Goal: Transaction & Acquisition: Purchase product/service

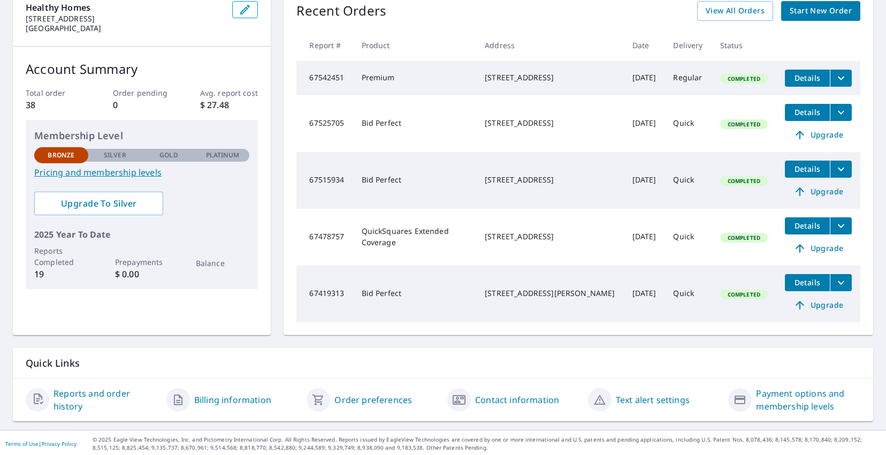
scroll to position [126, 0]
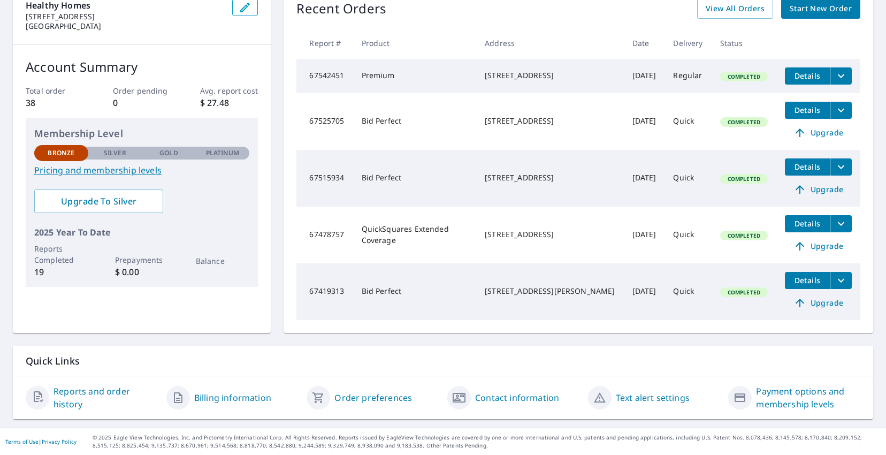
click at [809, 302] on span "Upgrade" at bounding box center [818, 302] width 54 height 13
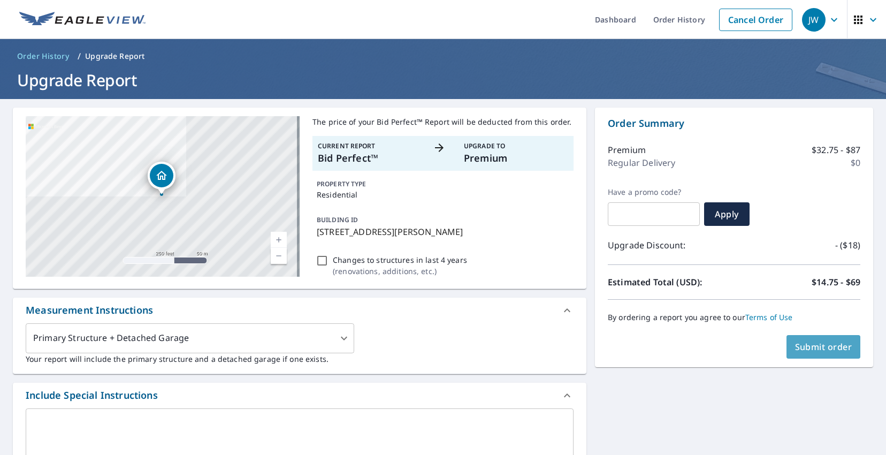
click at [816, 343] on span "Submit order" at bounding box center [823, 347] width 57 height 12
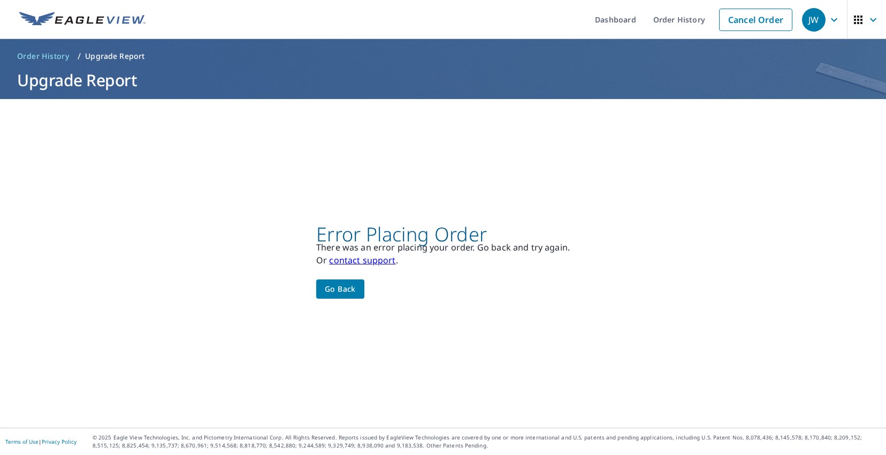
click at [348, 284] on span "Go back" at bounding box center [340, 288] width 31 height 13
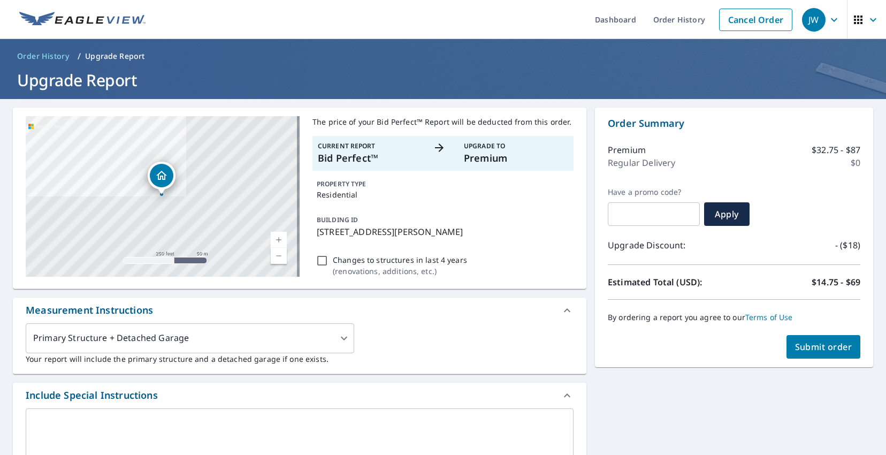
click at [799, 342] on span "Submit order" at bounding box center [823, 347] width 57 height 12
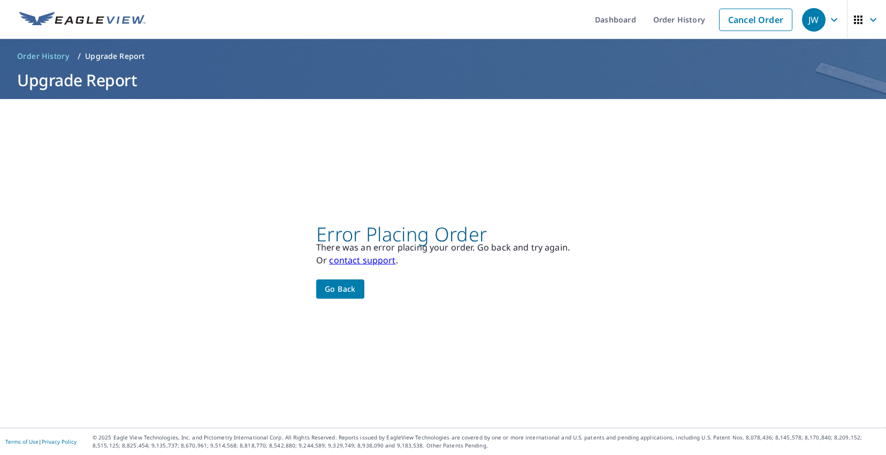
click at [376, 261] on link "contact support" at bounding box center [362, 260] width 66 height 12
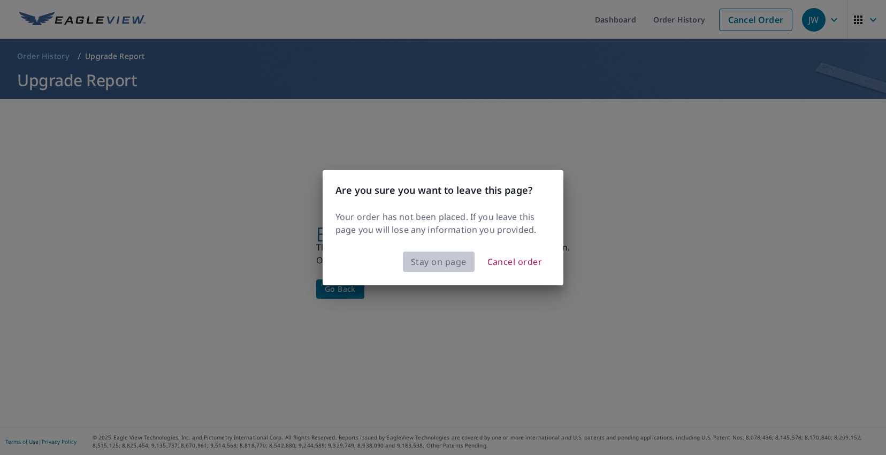
click at [419, 265] on span "Stay on page" at bounding box center [439, 261] width 56 height 15
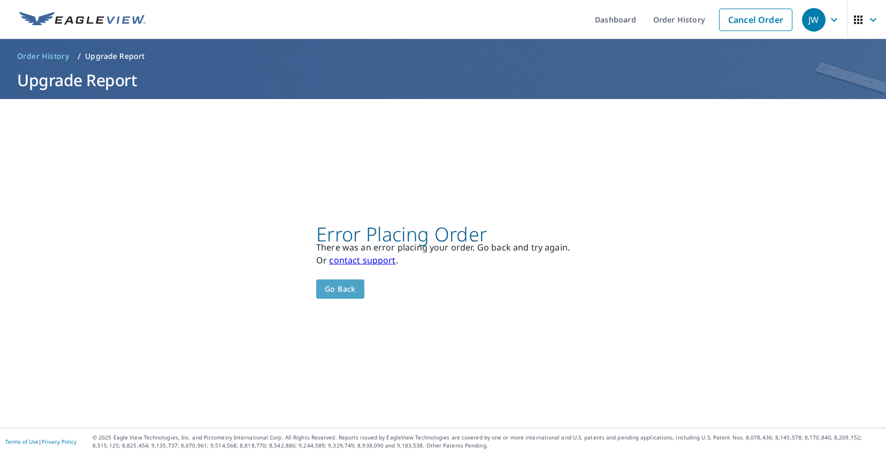
click at [353, 286] on button "Go back" at bounding box center [340, 289] width 48 height 20
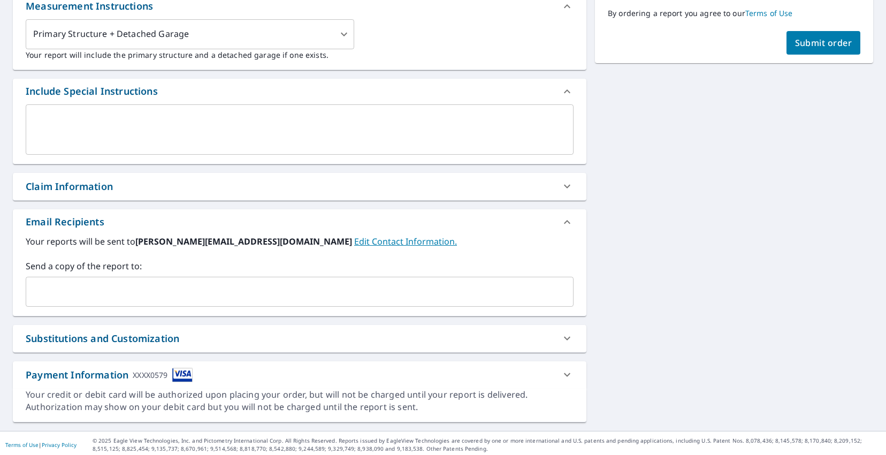
scroll to position [307, 0]
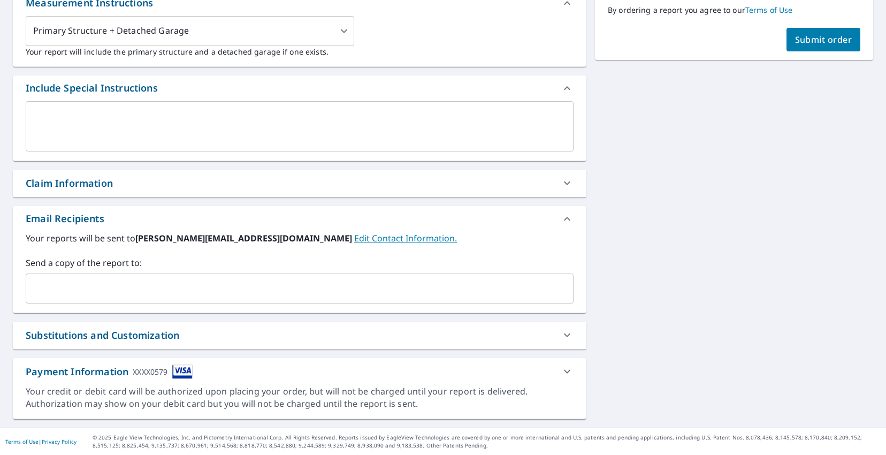
click at [228, 381] on div "Payment Information XXXX0579" at bounding box center [299, 371] width 573 height 27
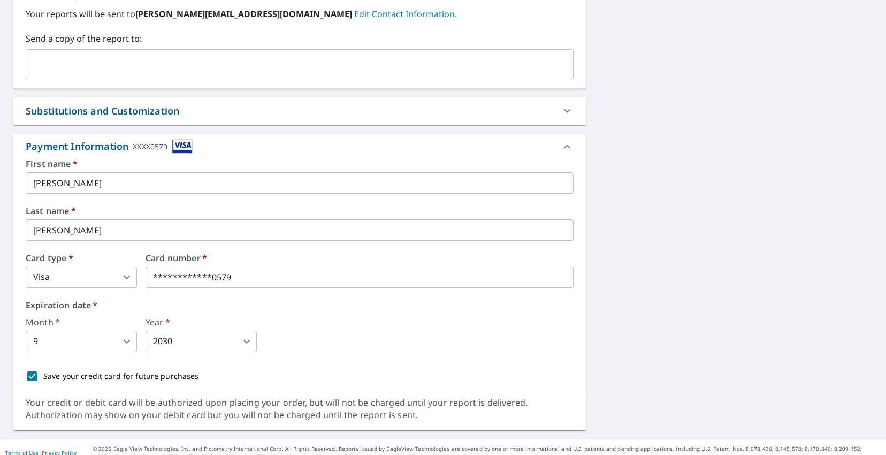
scroll to position [542, 0]
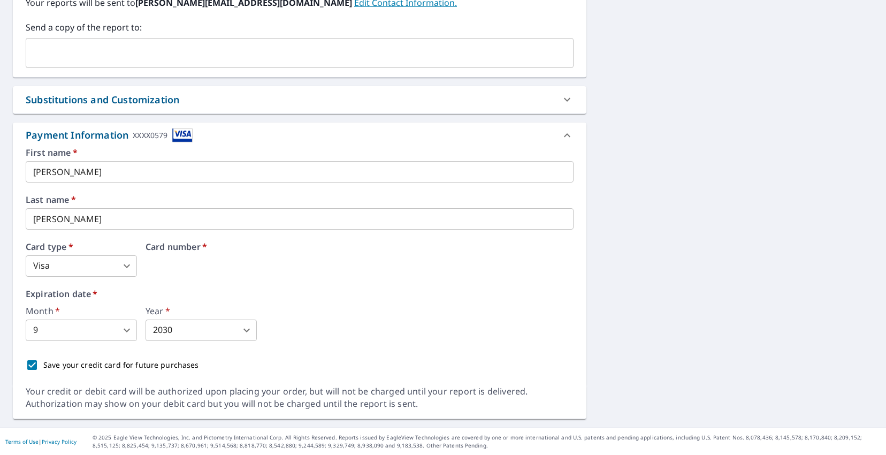
click at [257, 267] on div "Card number   *" at bounding box center [359, 259] width 428 height 34
click at [124, 326] on body "JW JW Dashboard Order History Cancel Order JW Order History / Upgrade Report Up…" at bounding box center [443, 227] width 886 height 455
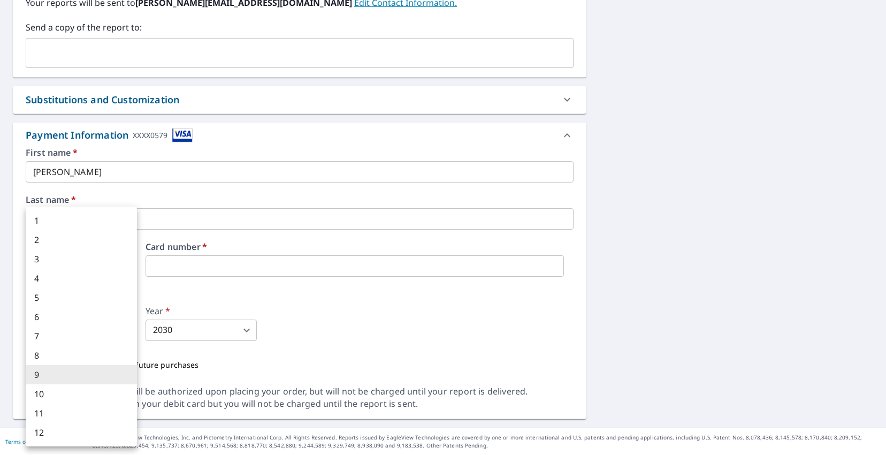
click at [70, 315] on li "6" at bounding box center [81, 316] width 111 height 19
type input "6"
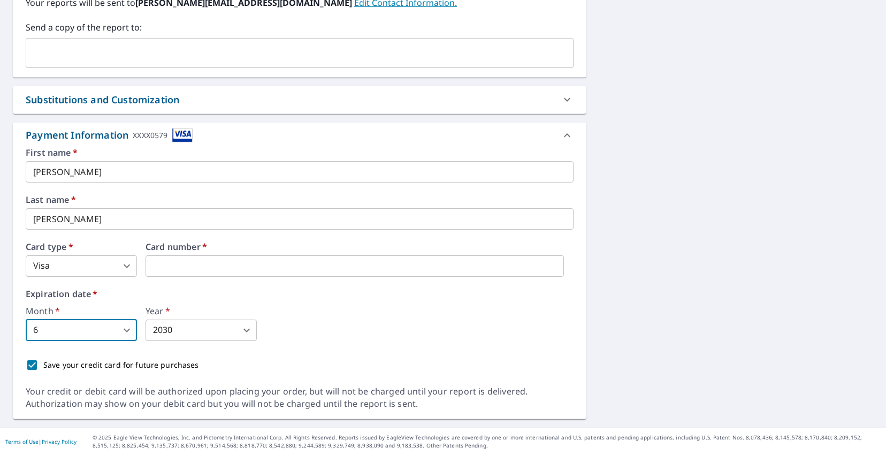
click at [180, 330] on body "JW JW Dashboard Order History Cancel Order JW Order History / Upgrade Report Up…" at bounding box center [443, 227] width 886 height 455
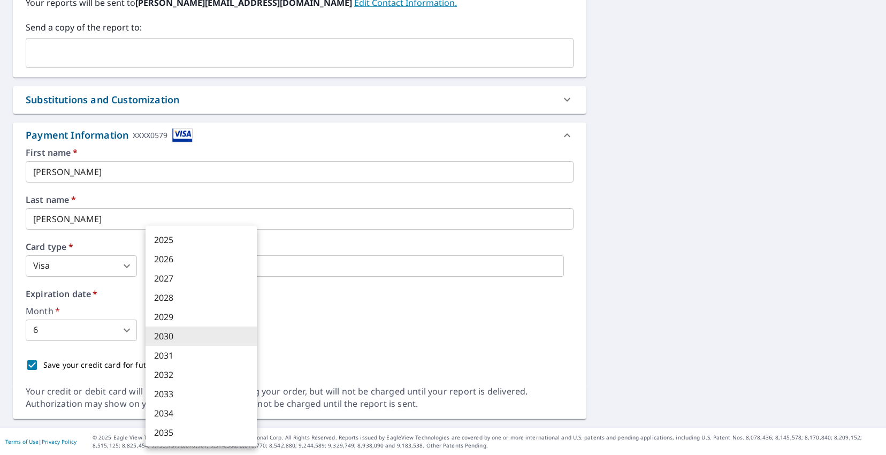
click at [186, 318] on li "2029" at bounding box center [200, 316] width 111 height 19
type input "2029"
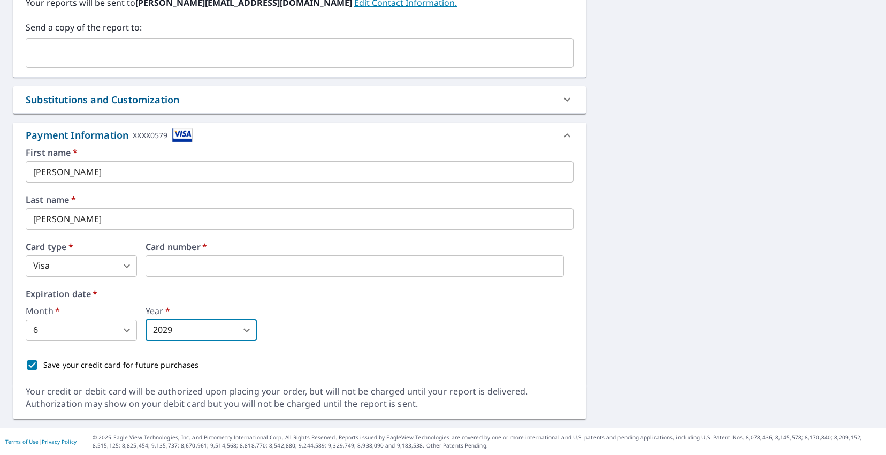
click at [330, 315] on div "Month   * 6 6 ​ Year   * 2029 2029 ​" at bounding box center [300, 323] width 548 height 34
click at [340, 313] on div "Month   * 6 6 ​ Year   * 2029 2029 ​" at bounding box center [300, 323] width 548 height 34
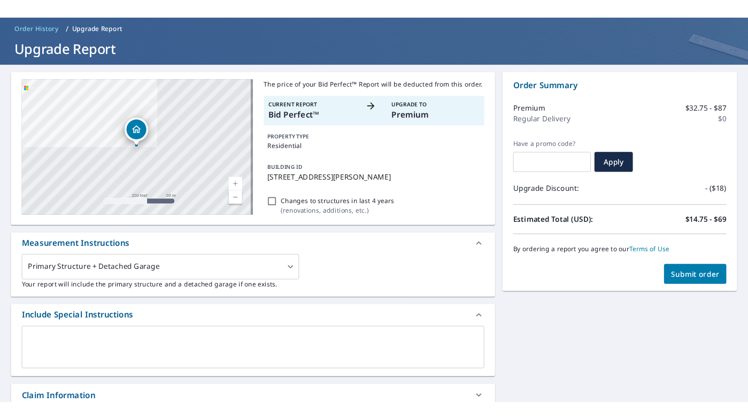
scroll to position [0, 0]
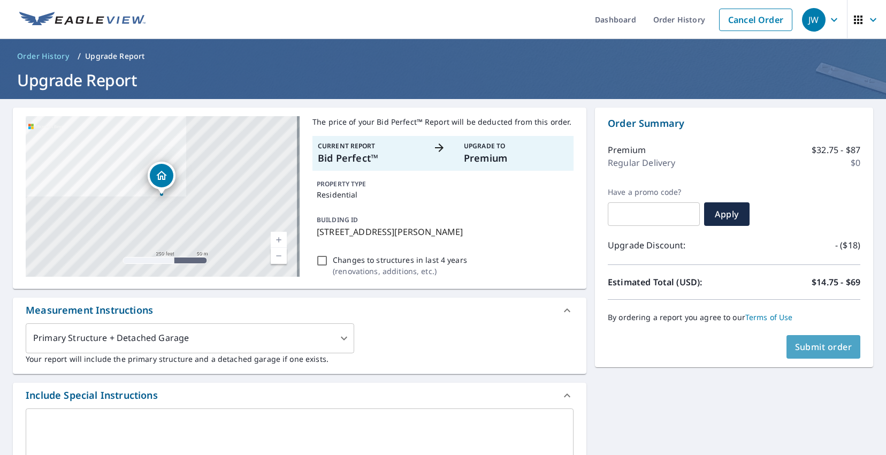
click at [799, 344] on span "Submit order" at bounding box center [823, 347] width 57 height 12
